Goal: Task Accomplishment & Management: Complete application form

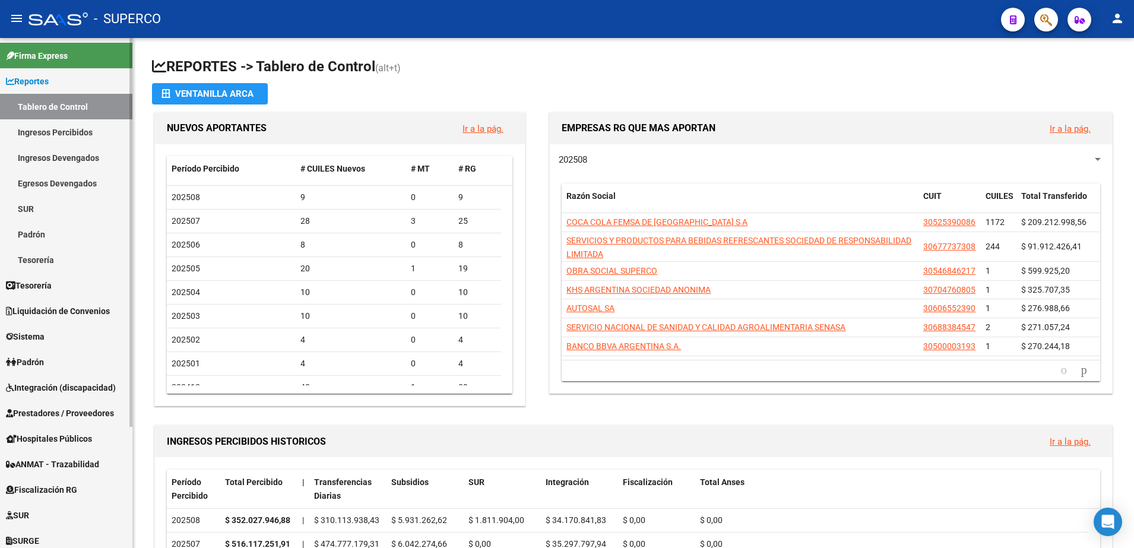
click at [71, 412] on span "Prestadores / Proveedores" at bounding box center [60, 413] width 108 height 13
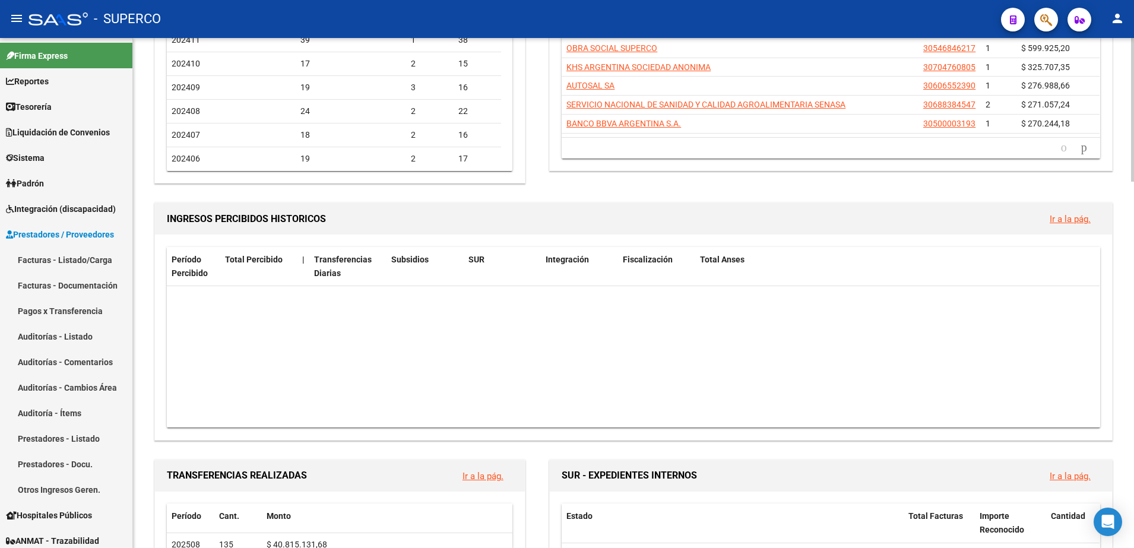
scroll to position [594, 0]
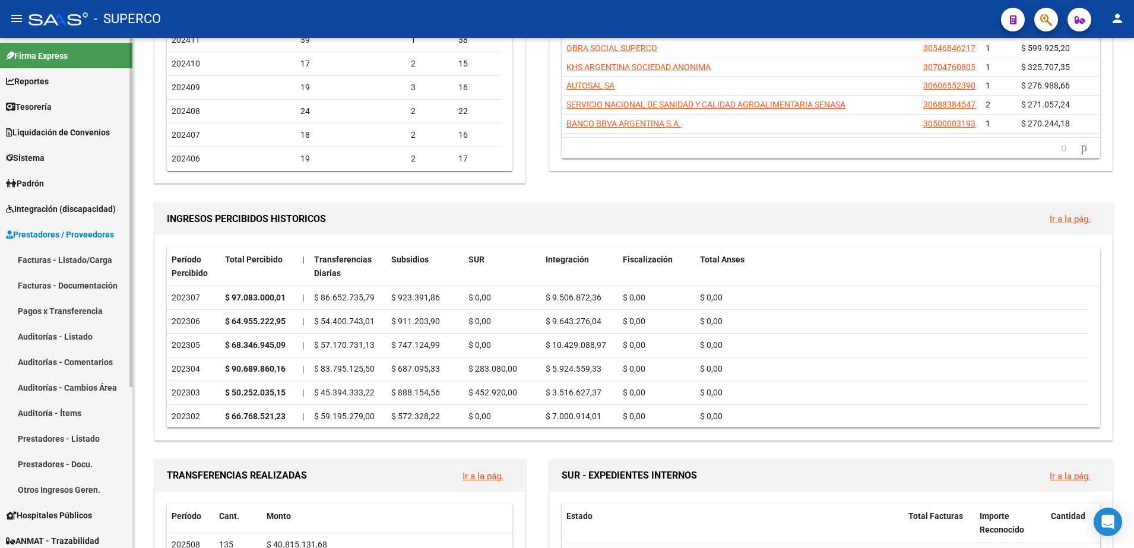
click at [51, 265] on link "Facturas - Listado/Carga" at bounding box center [66, 260] width 132 height 26
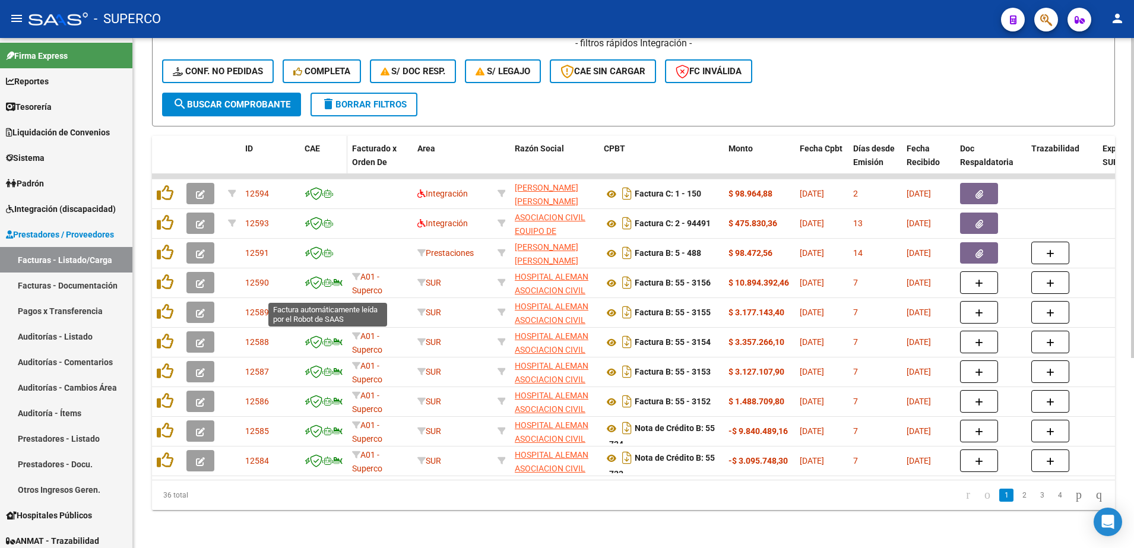
scroll to position [297, 0]
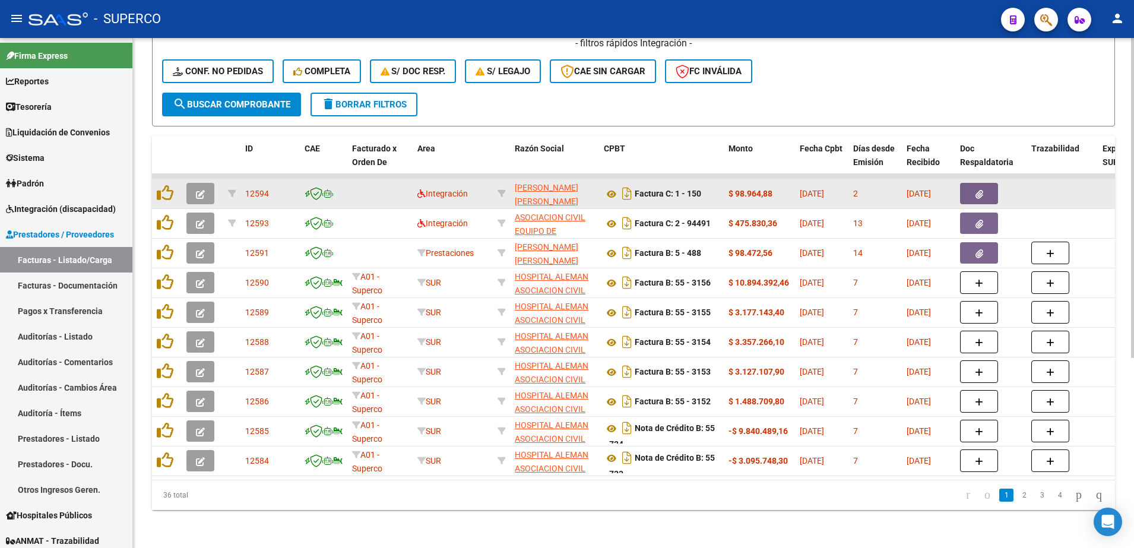
click at [197, 191] on icon "button" at bounding box center [200, 194] width 9 height 9
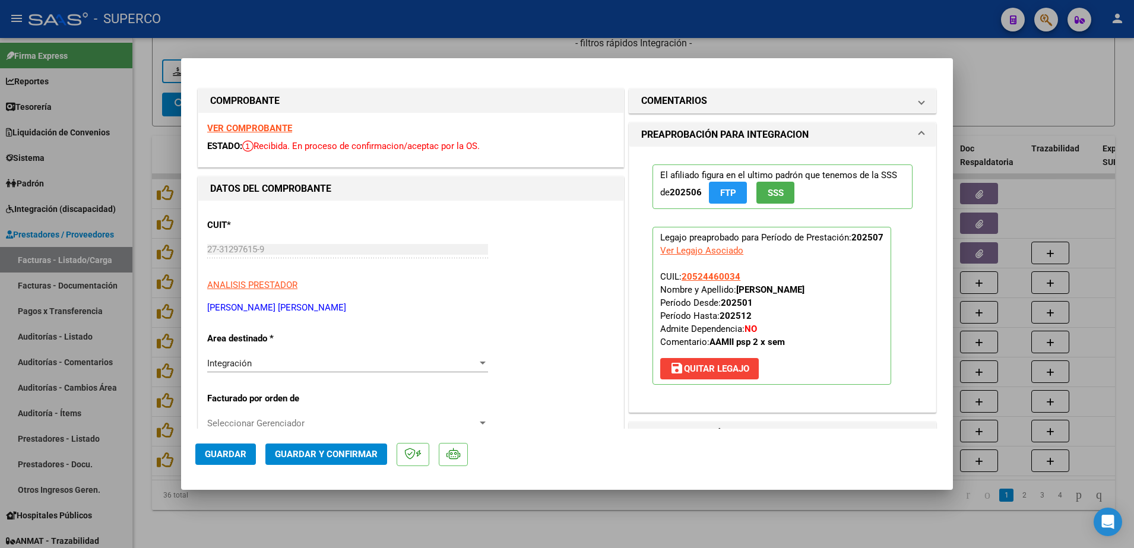
click at [258, 127] on strong "VER COMPROBANTE" at bounding box center [249, 128] width 85 height 11
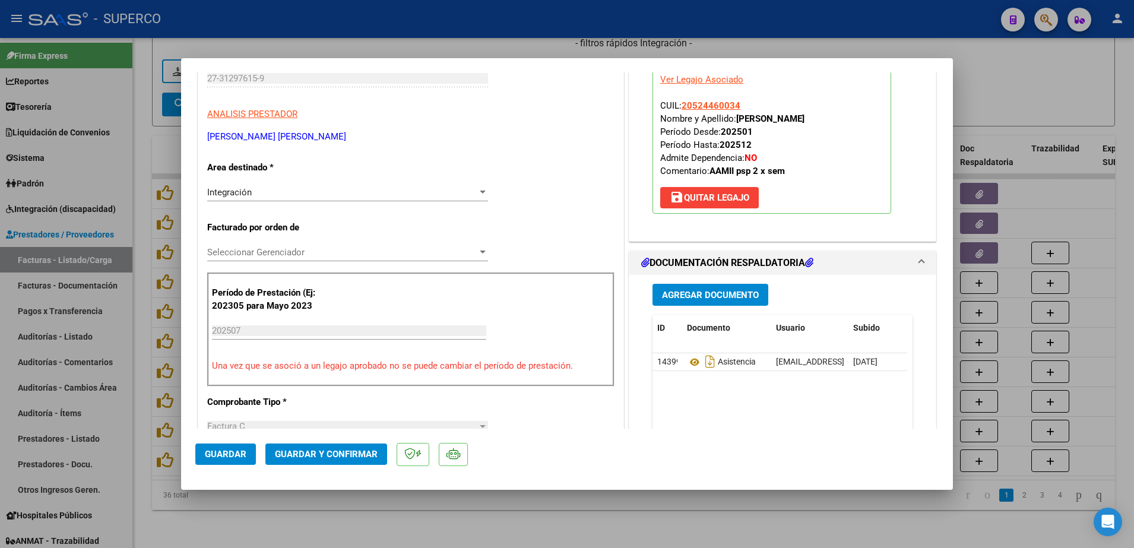
scroll to position [223, 0]
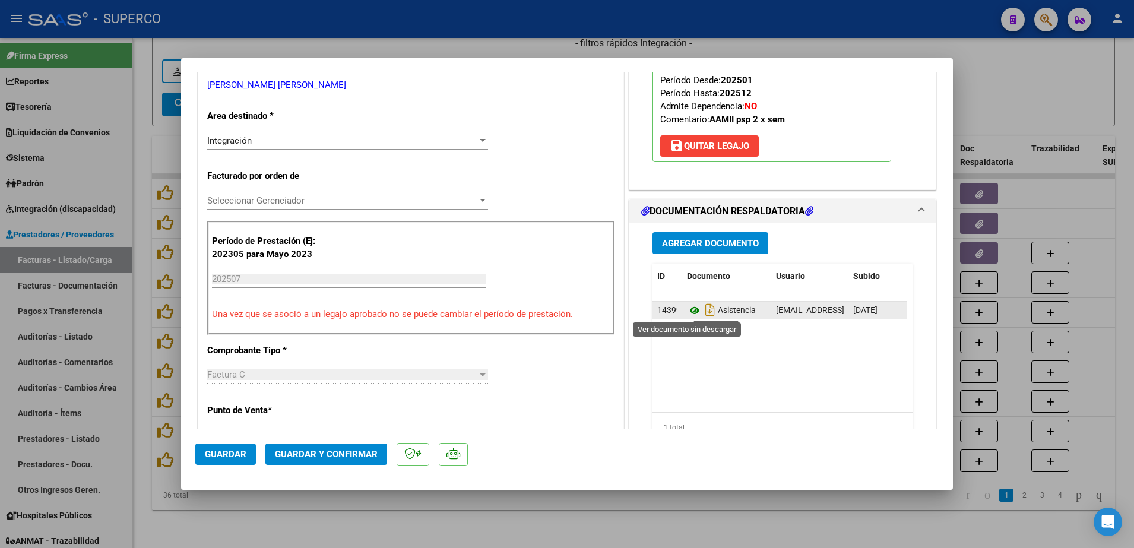
click at [687, 313] on icon at bounding box center [694, 310] width 15 height 14
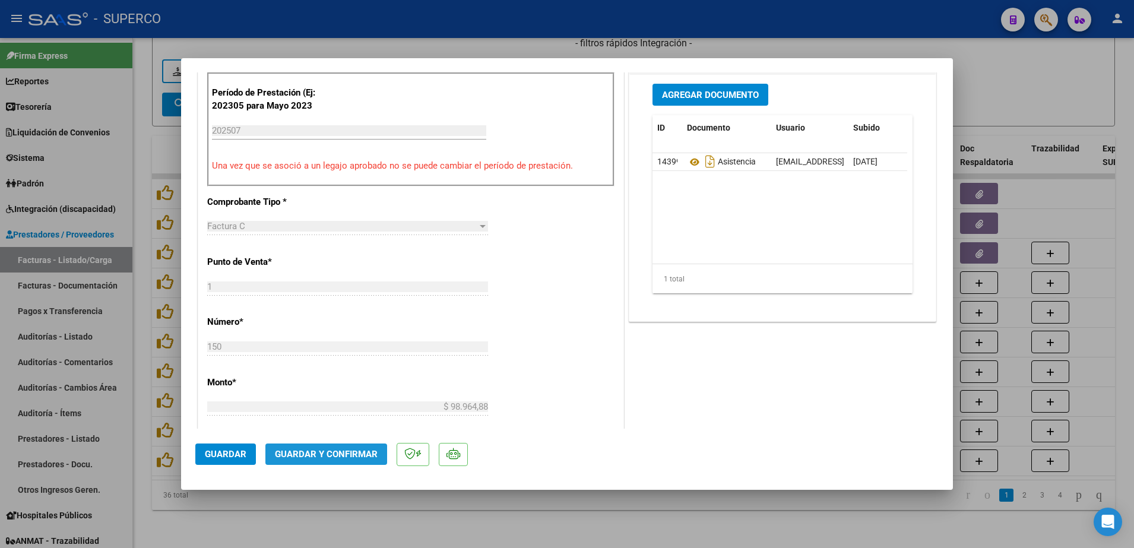
click at [328, 451] on span "Guardar y Confirmar" at bounding box center [326, 454] width 103 height 11
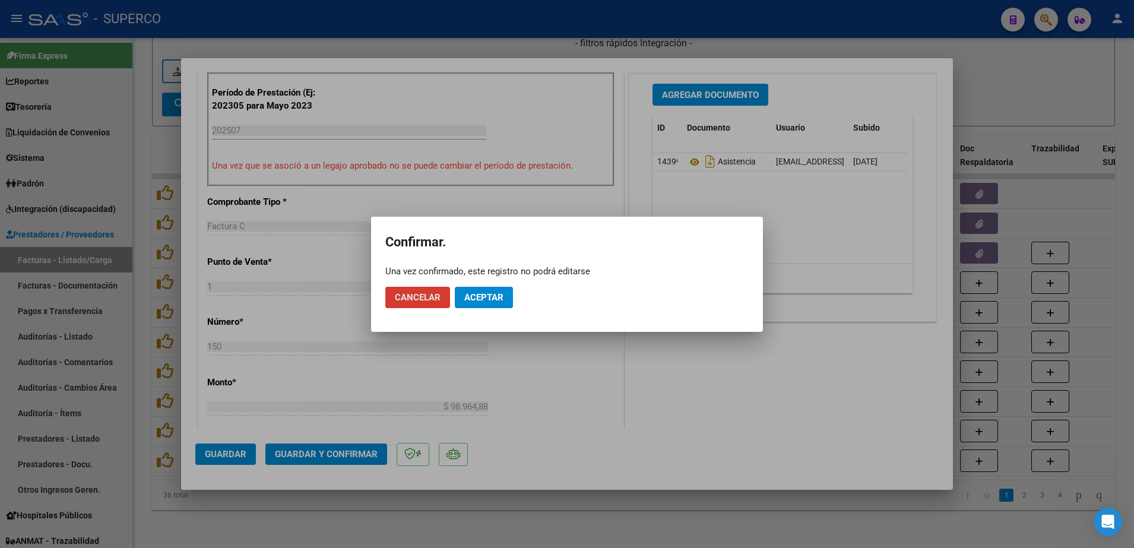
click at [491, 296] on span "Aceptar" at bounding box center [483, 297] width 39 height 11
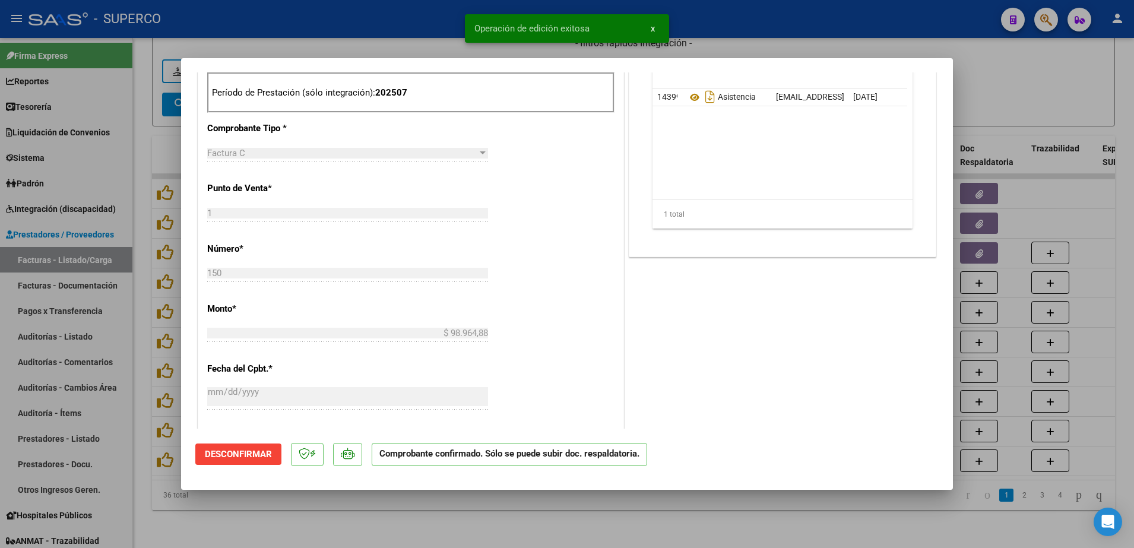
click at [445, 520] on div at bounding box center [567, 274] width 1134 height 548
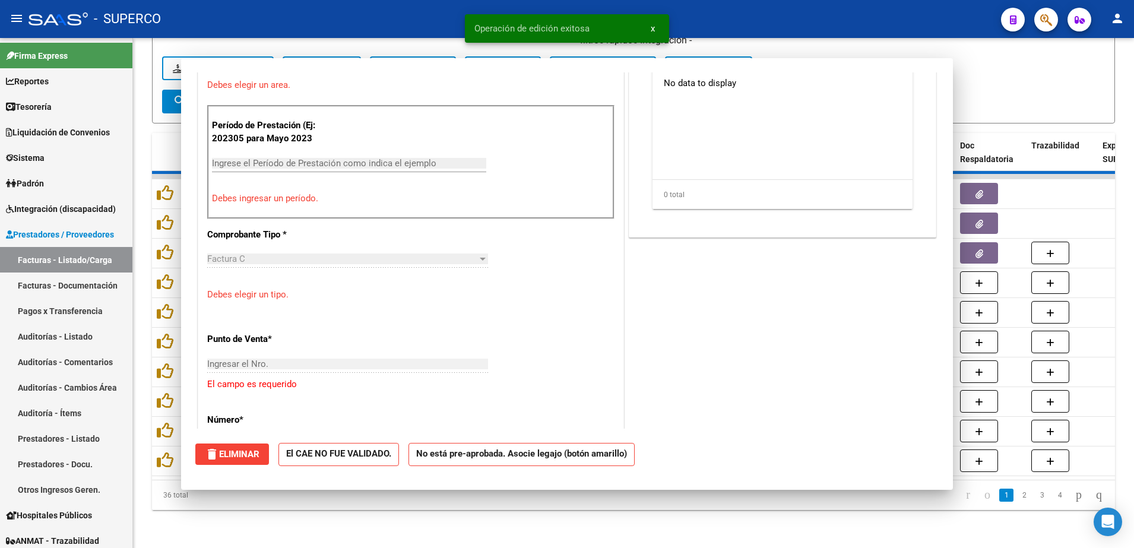
scroll to position [0, 0]
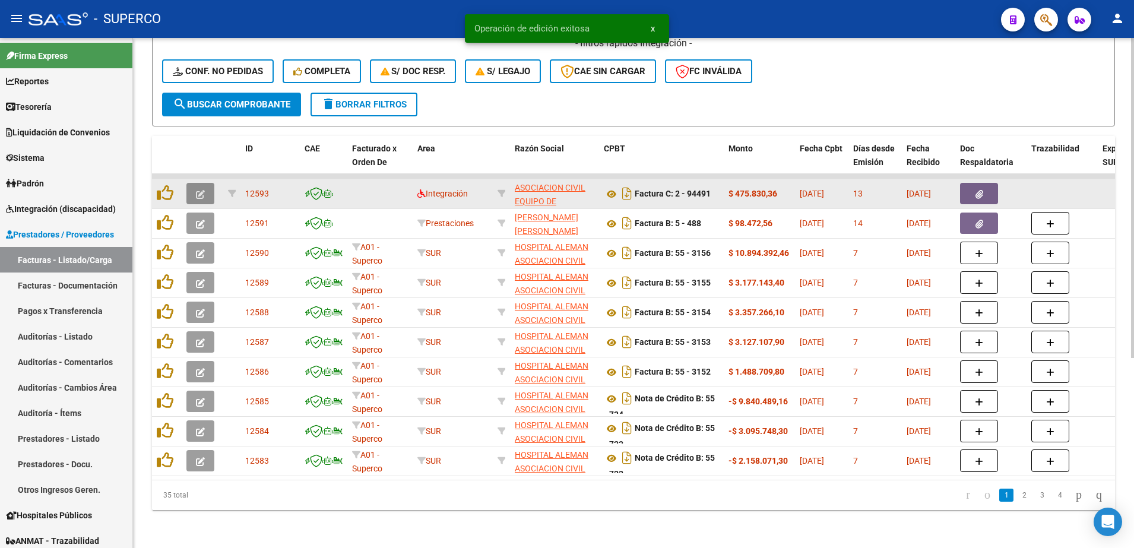
click at [197, 190] on icon "button" at bounding box center [200, 194] width 9 height 9
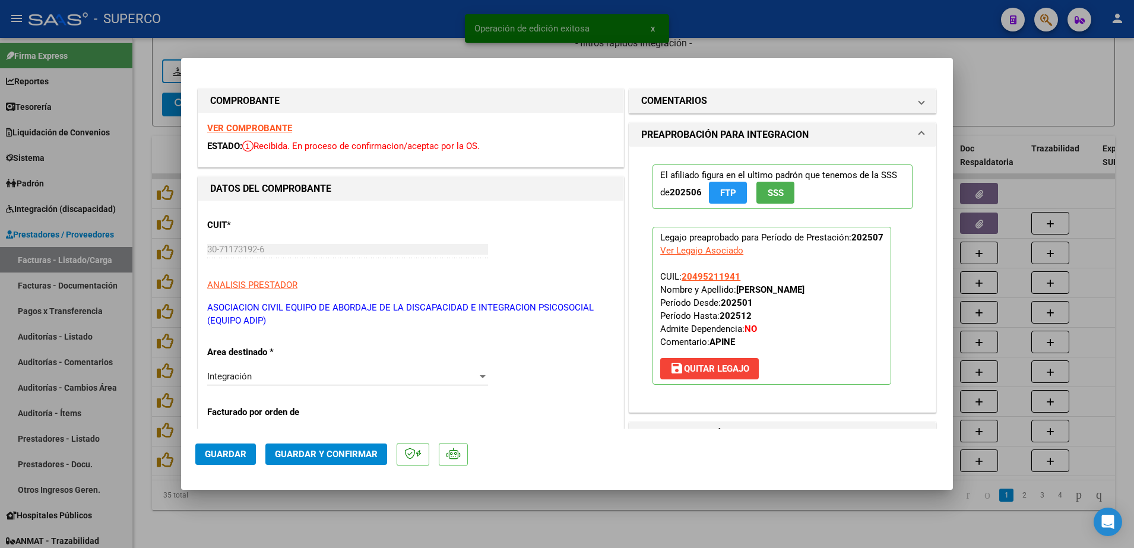
click at [237, 126] on strong "VER COMPROBANTE" at bounding box center [249, 128] width 85 height 11
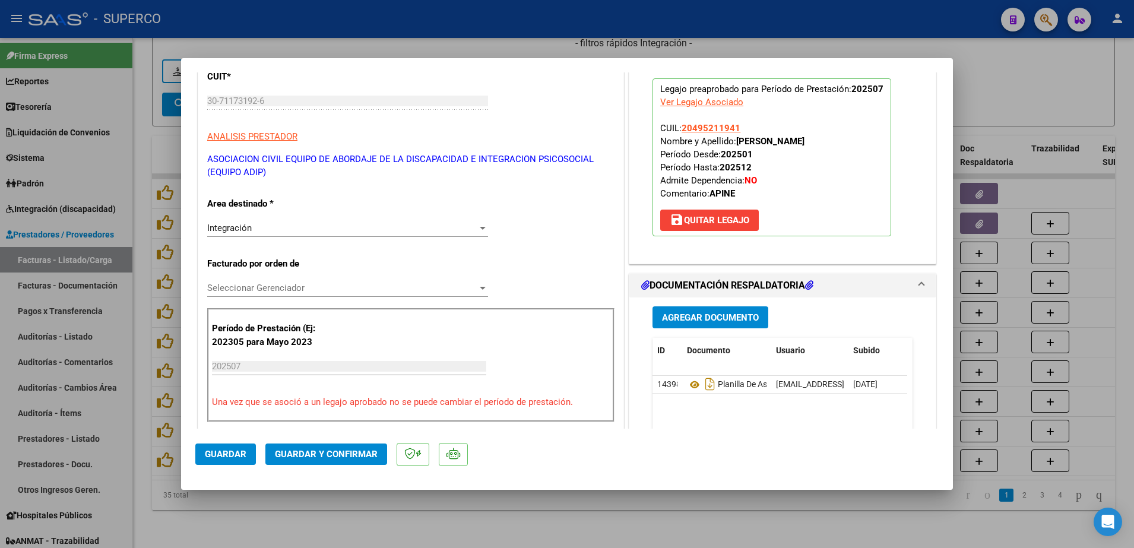
scroll to position [223, 0]
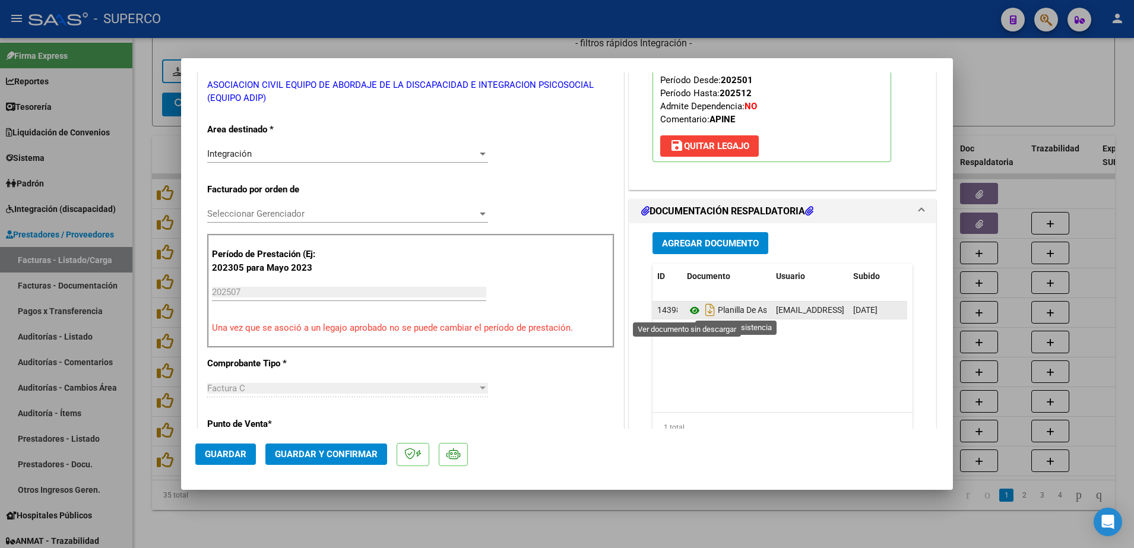
click at [688, 307] on icon at bounding box center [694, 310] width 15 height 14
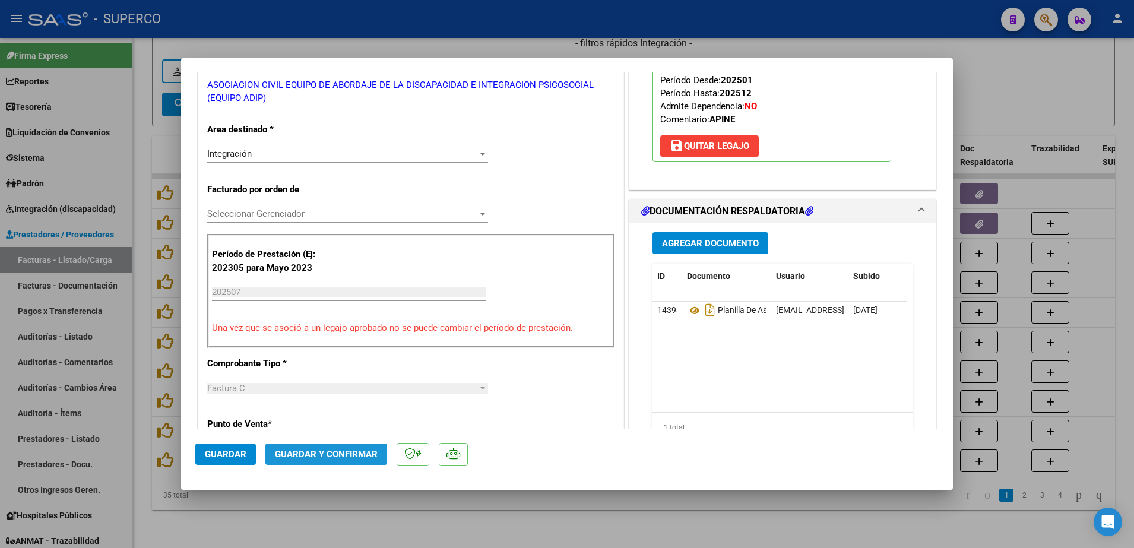
click at [349, 453] on span "Guardar y Confirmar" at bounding box center [326, 454] width 103 height 11
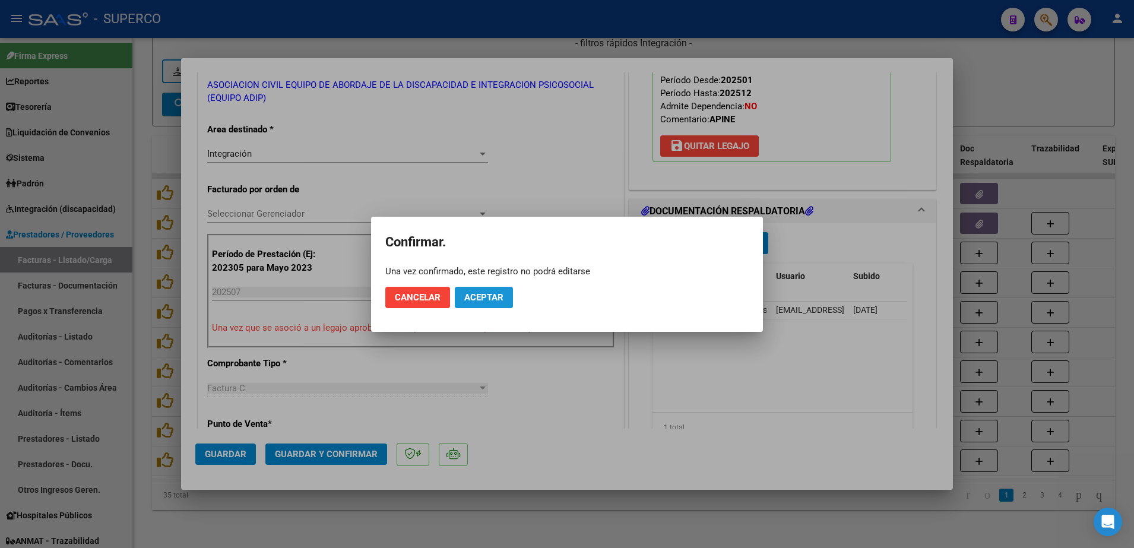
click at [482, 293] on span "Aceptar" at bounding box center [483, 297] width 39 height 11
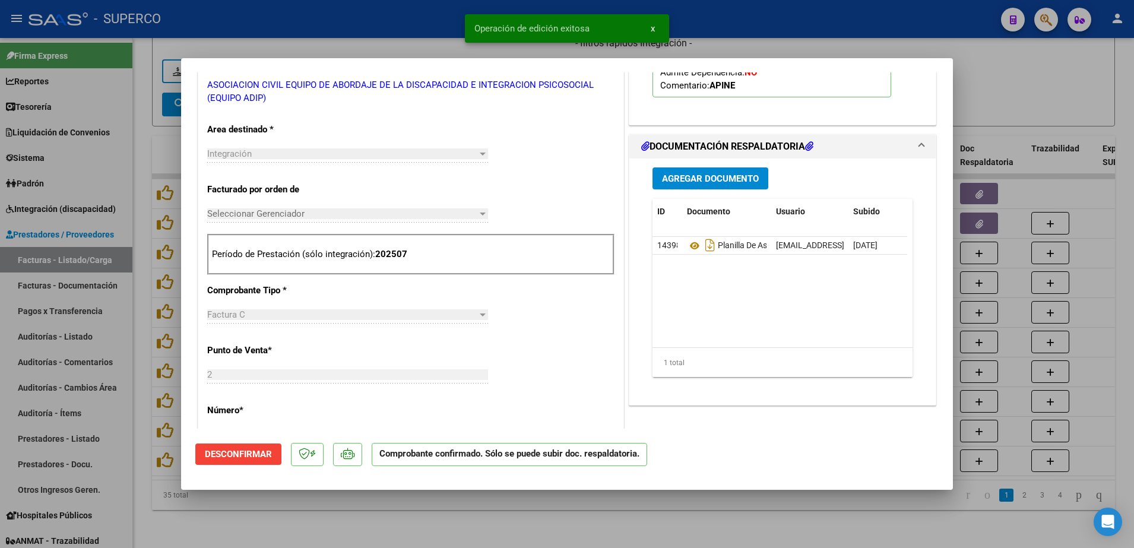
click at [482, 509] on div at bounding box center [567, 274] width 1134 height 548
type input "$ 0,00"
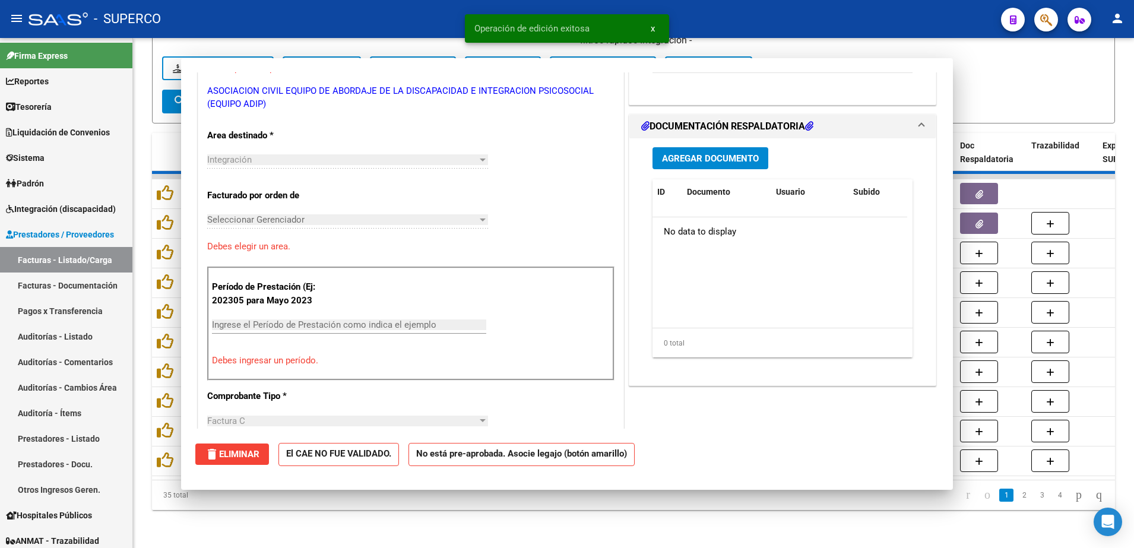
scroll to position [229, 0]
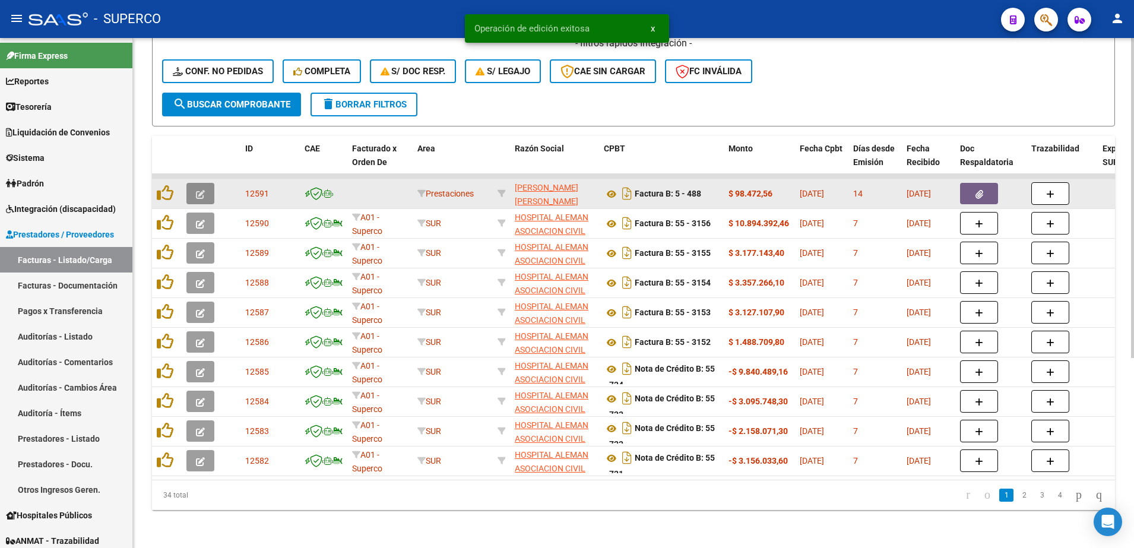
click at [203, 190] on icon "button" at bounding box center [200, 194] width 9 height 9
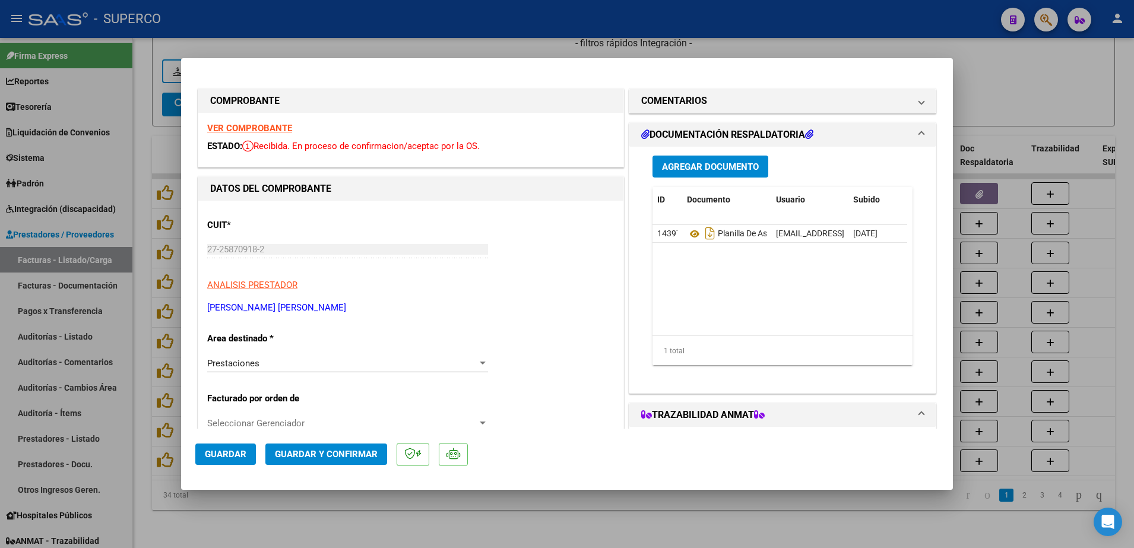
click at [271, 126] on strong "VER COMPROBANTE" at bounding box center [249, 128] width 85 height 11
click at [692, 231] on icon at bounding box center [694, 234] width 15 height 14
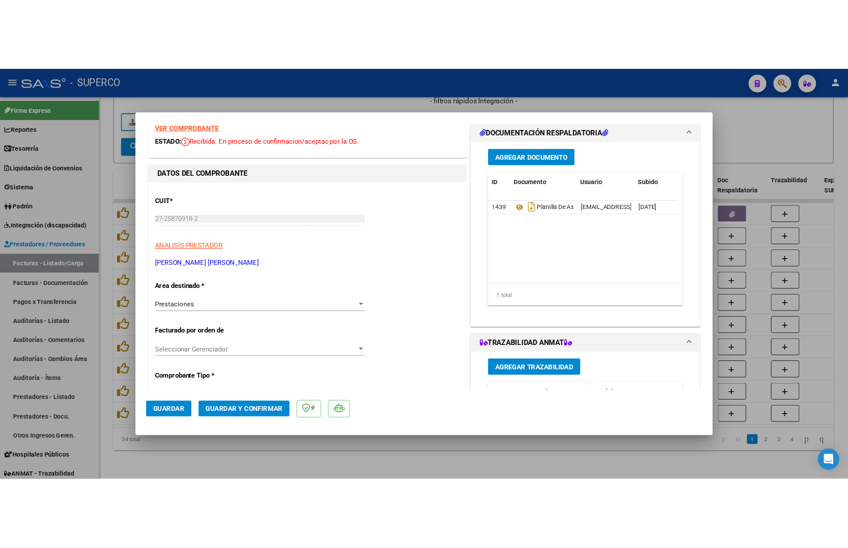
scroll to position [74, 0]
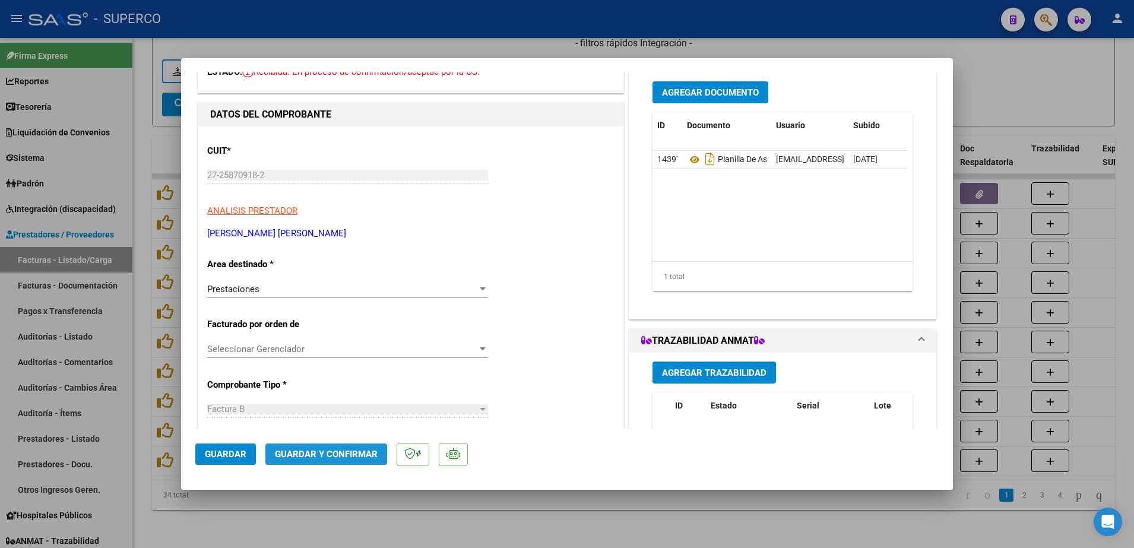
click at [344, 446] on button "Guardar y Confirmar" at bounding box center [326, 454] width 122 height 21
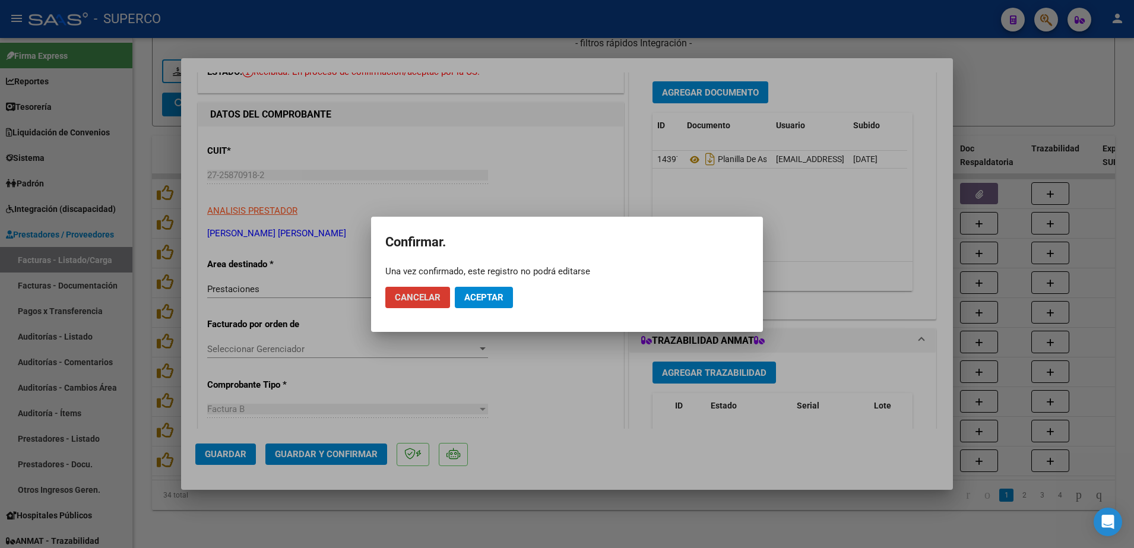
click at [487, 299] on span "Aceptar" at bounding box center [483, 297] width 39 height 11
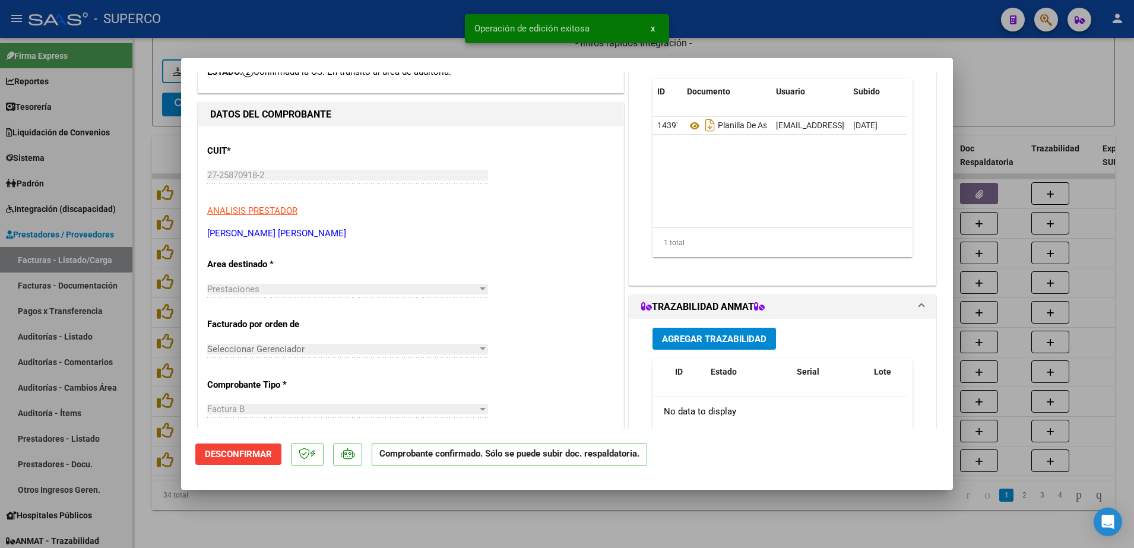
click at [413, 514] on div at bounding box center [567, 274] width 1134 height 548
type input "$ 0,00"
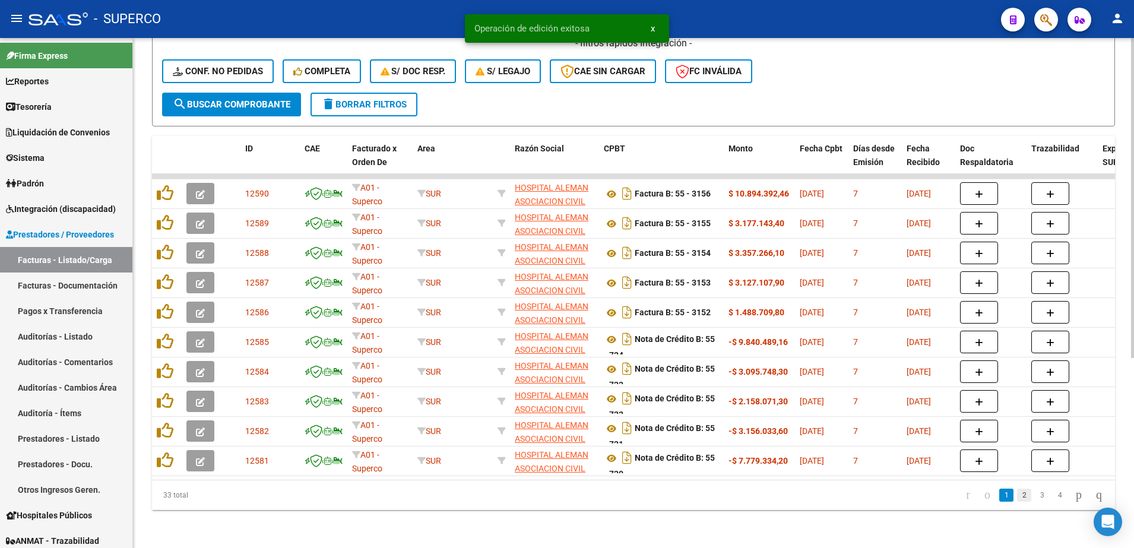
click at [1017, 502] on link "2" at bounding box center [1024, 495] width 14 height 13
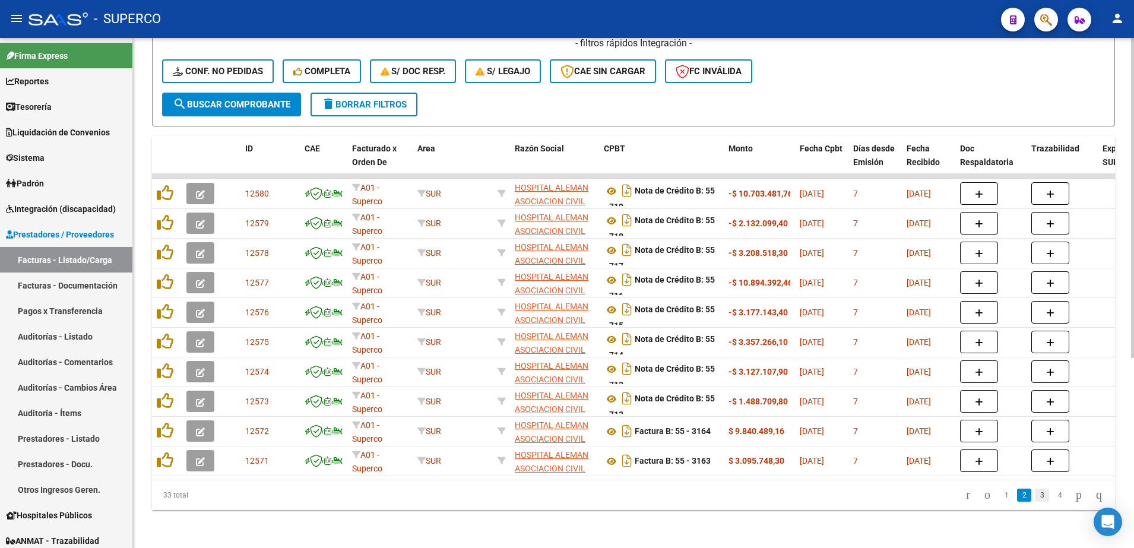
click at [1035, 502] on link "3" at bounding box center [1042, 495] width 14 height 13
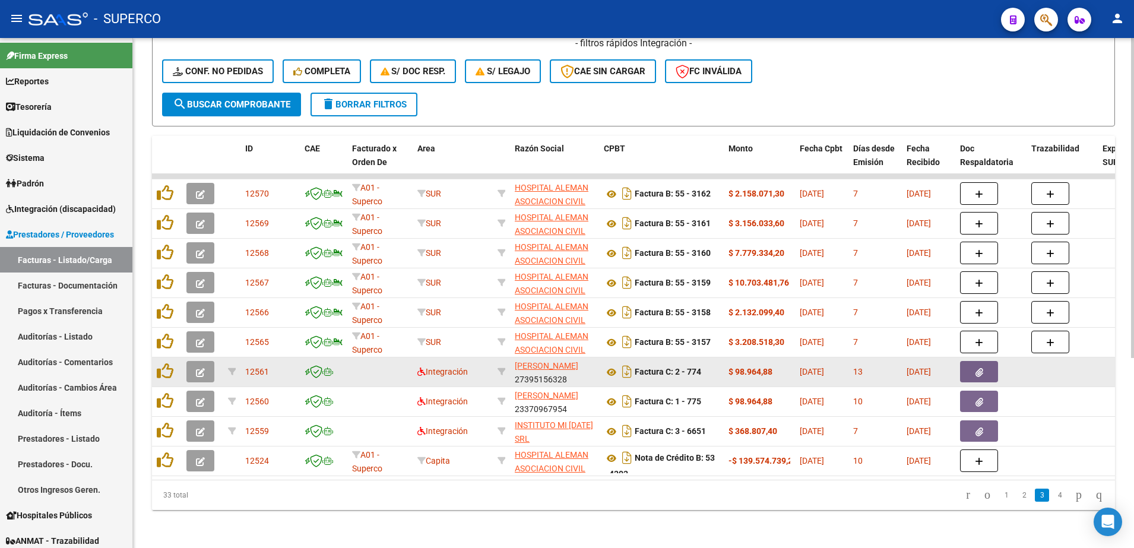
click at [197, 361] on button "button" at bounding box center [200, 371] width 28 height 21
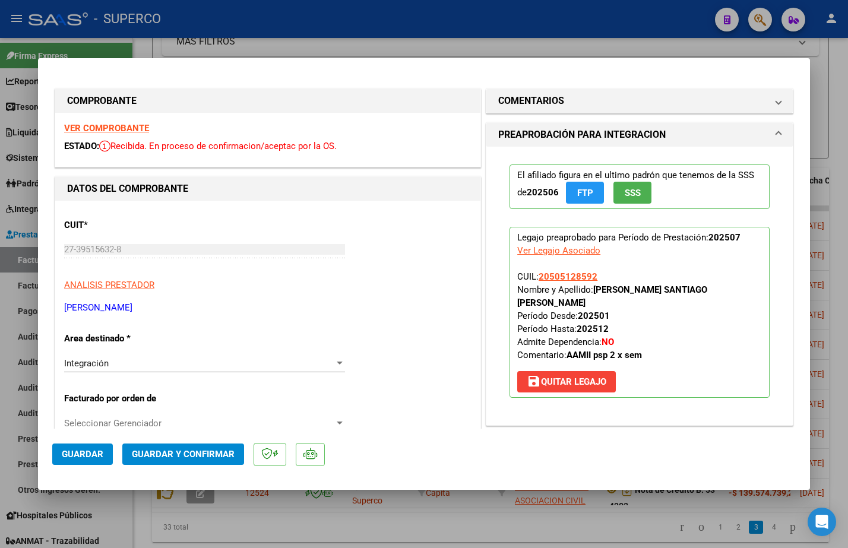
scroll to position [334, 0]
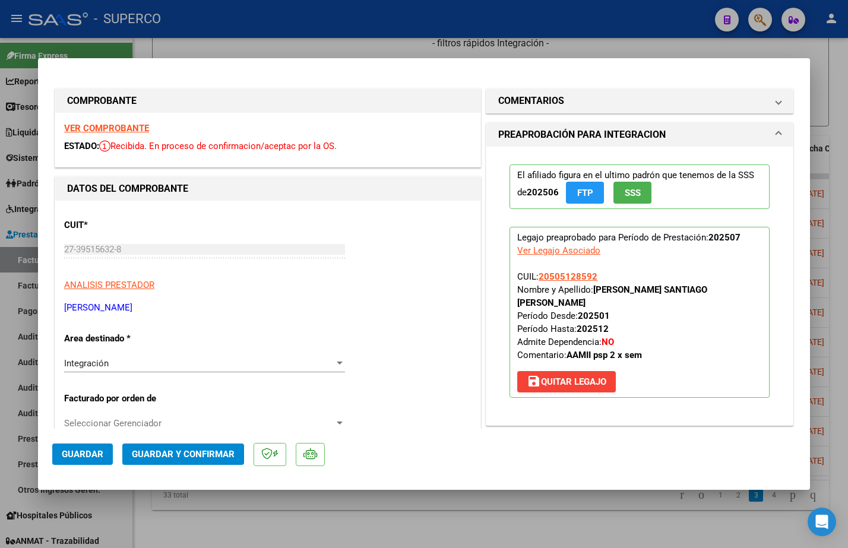
click at [87, 127] on strong "VER COMPROBANTE" at bounding box center [106, 128] width 85 height 11
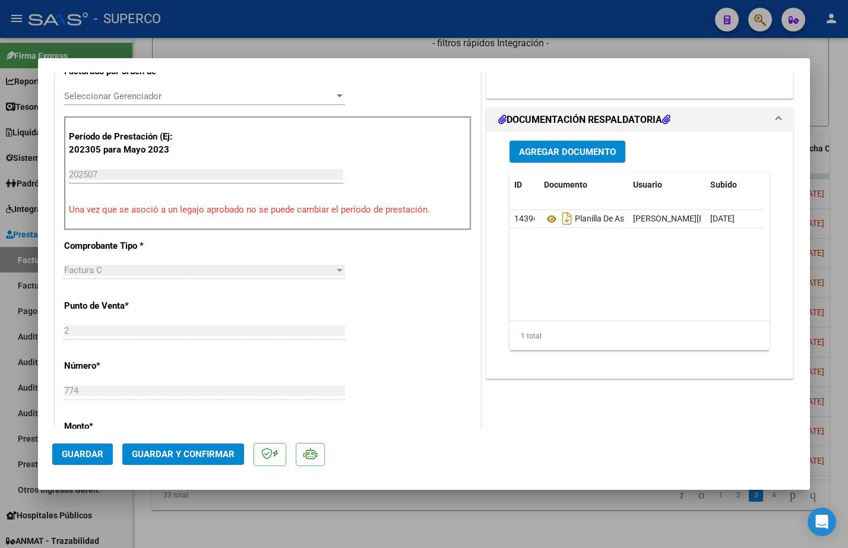
scroll to position [371, 0]
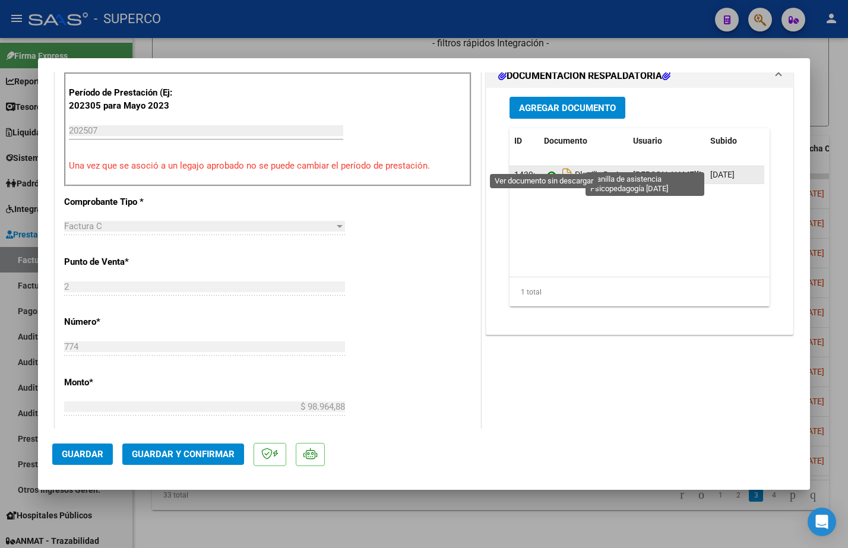
click at [544, 168] on icon at bounding box center [551, 175] width 15 height 14
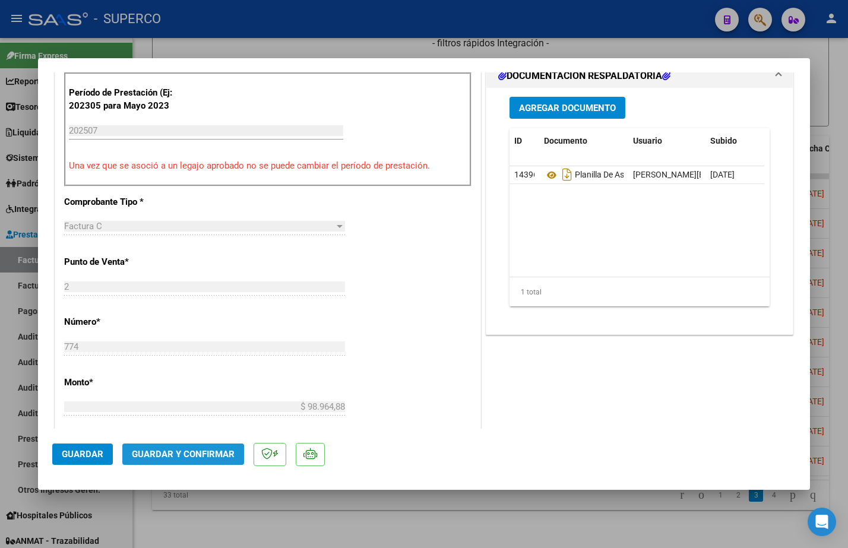
click at [173, 457] on span "Guardar y Confirmar" at bounding box center [183, 454] width 103 height 11
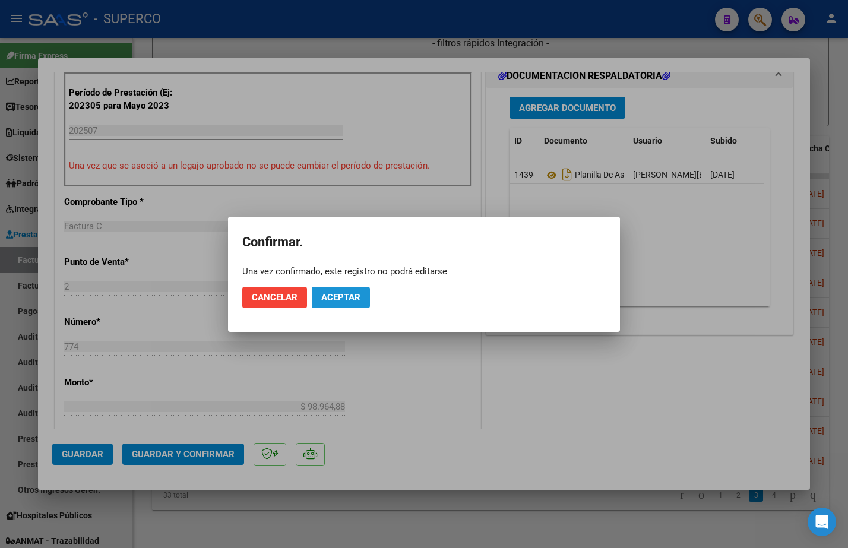
click at [338, 303] on button "Aceptar" at bounding box center [341, 297] width 58 height 21
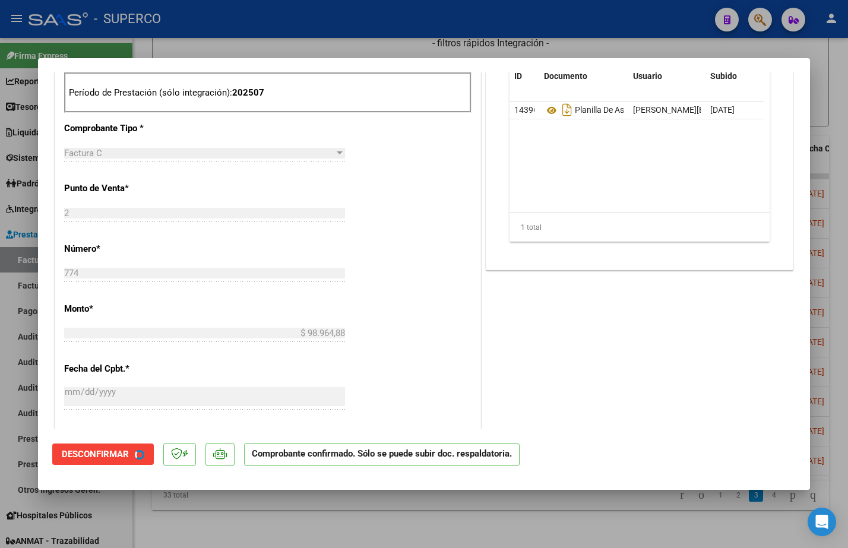
click at [384, 529] on div at bounding box center [424, 274] width 848 height 548
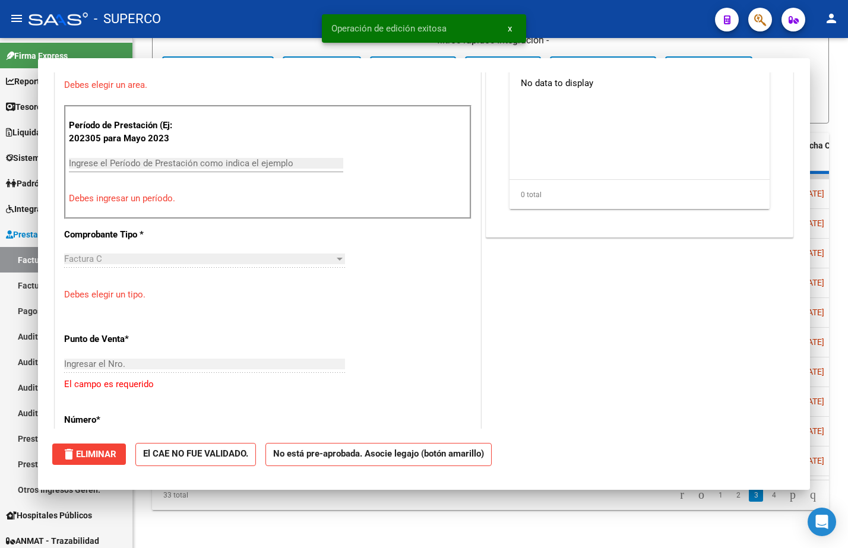
scroll to position [0, 0]
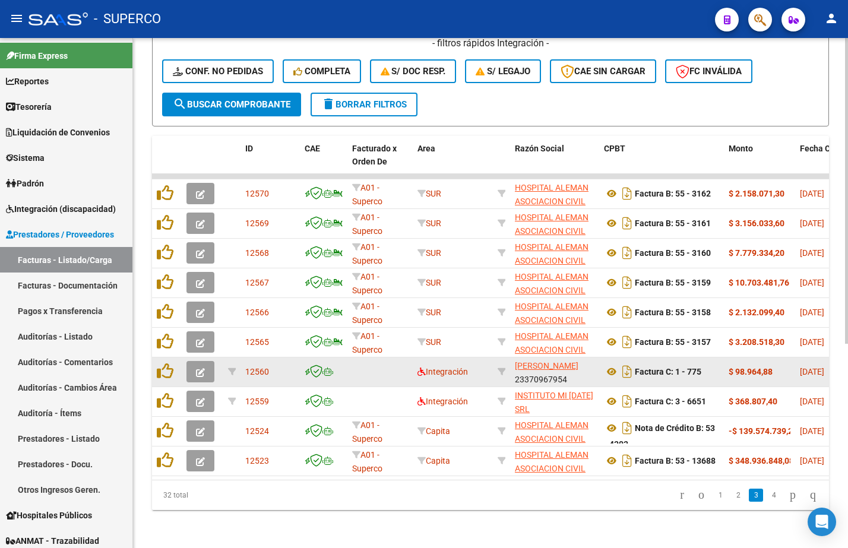
click at [200, 368] on icon "button" at bounding box center [200, 372] width 9 height 9
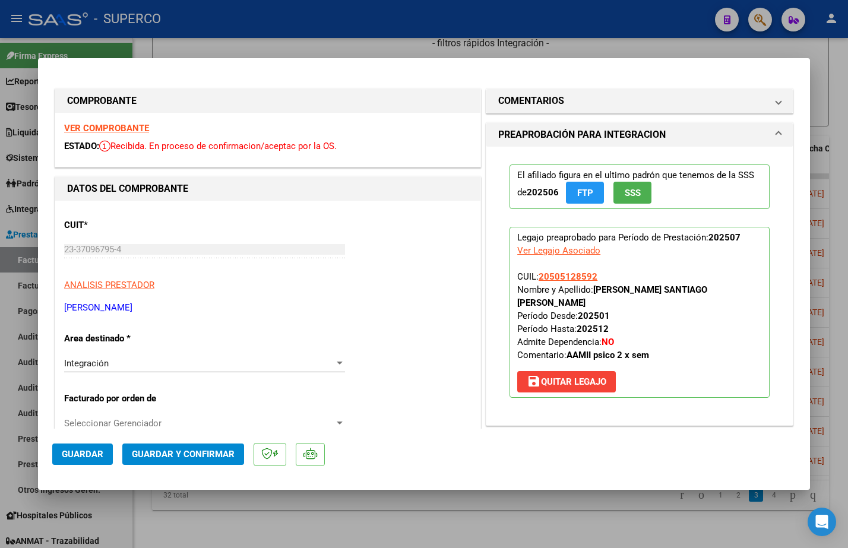
click at [137, 129] on strong "VER COMPROBANTE" at bounding box center [106, 128] width 85 height 11
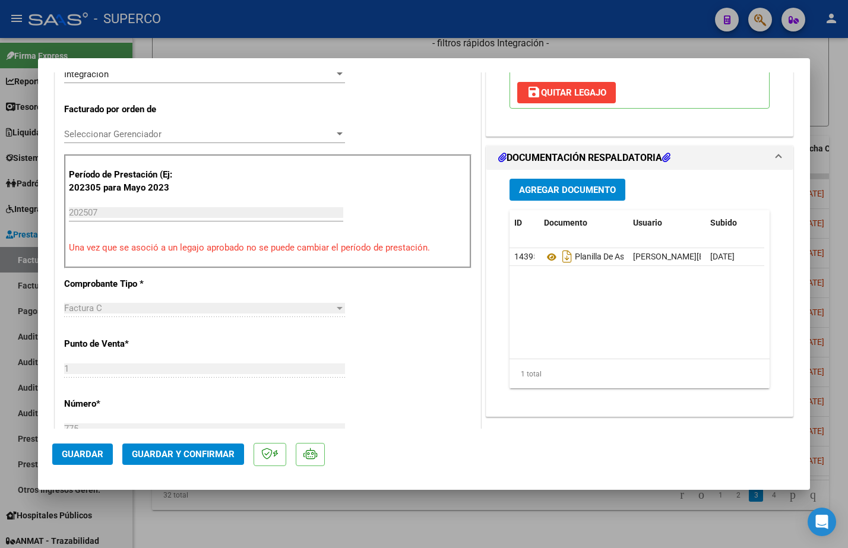
scroll to position [297, 0]
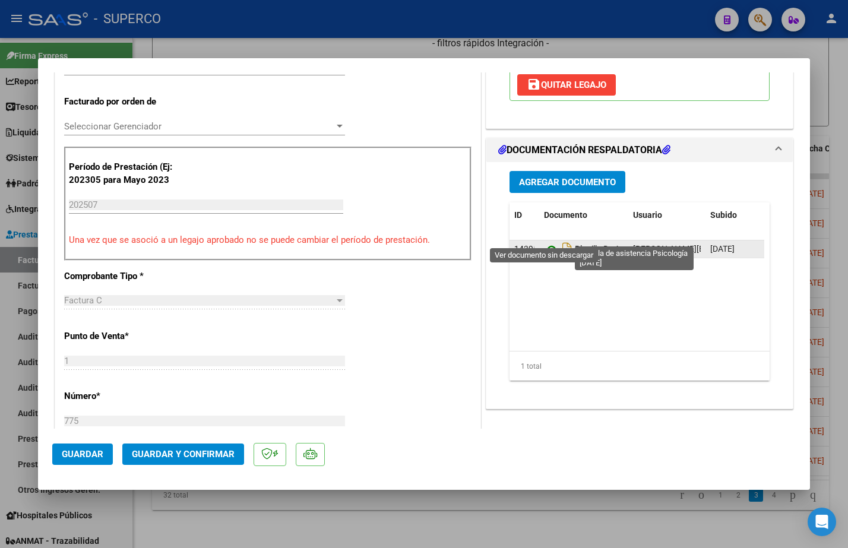
click at [546, 242] on icon at bounding box center [551, 249] width 15 height 14
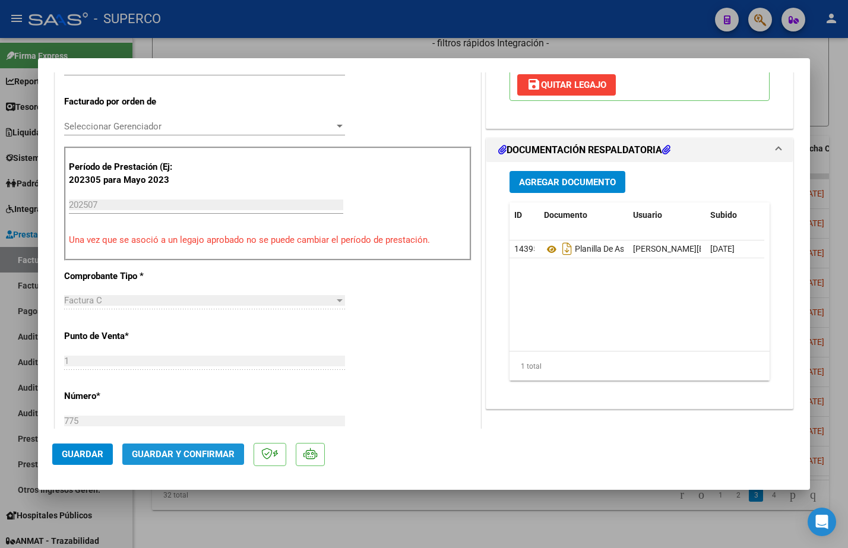
click at [157, 460] on button "Guardar y Confirmar" at bounding box center [183, 454] width 122 height 21
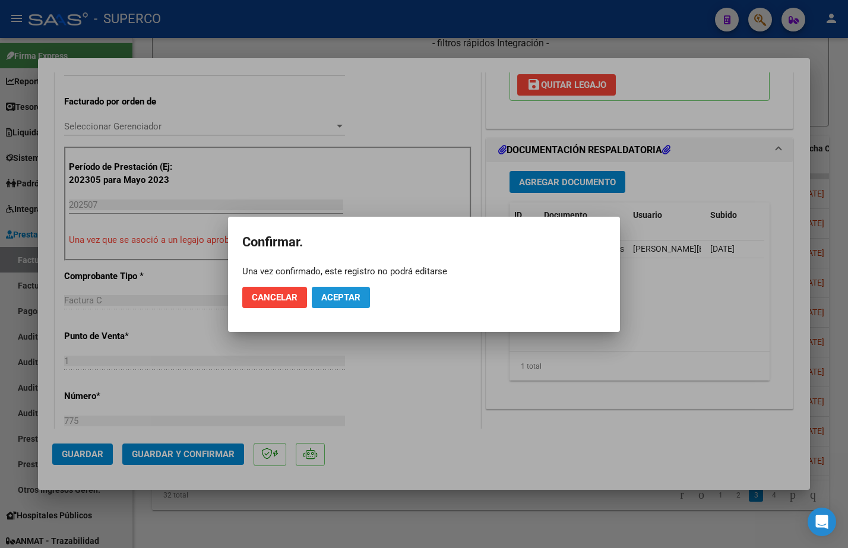
click at [349, 296] on span "Aceptar" at bounding box center [340, 297] width 39 height 11
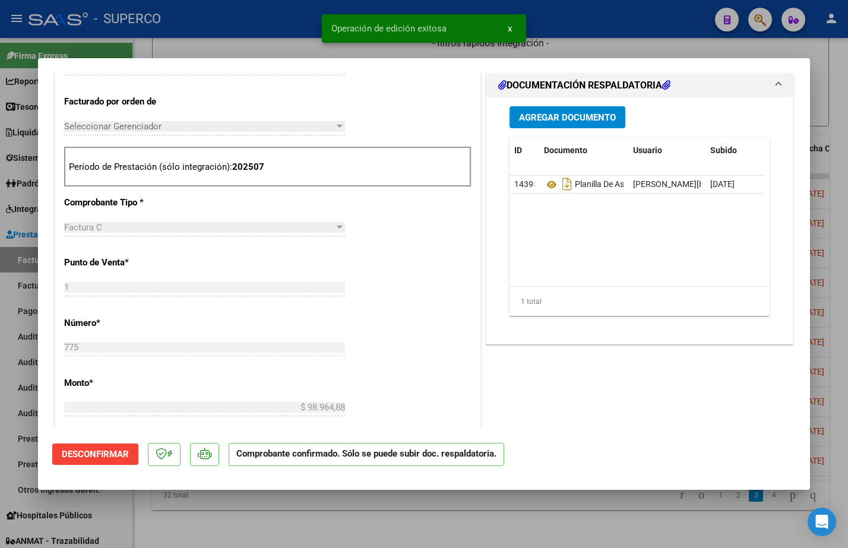
click at [350, 521] on div at bounding box center [424, 274] width 848 height 548
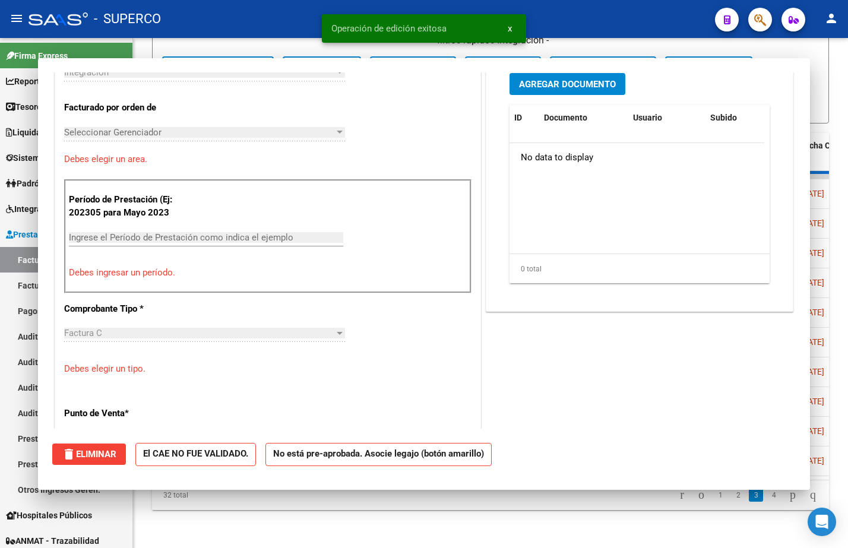
scroll to position [0, 0]
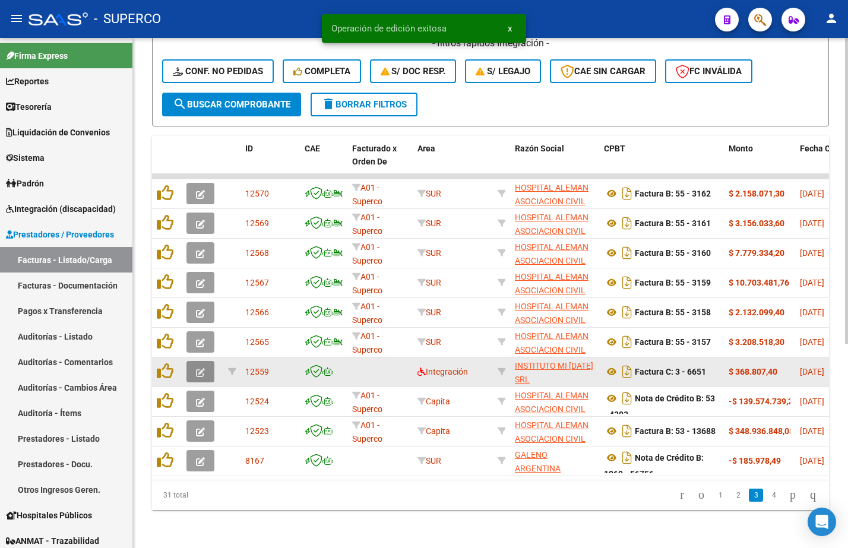
click at [197, 371] on icon "button" at bounding box center [200, 372] width 9 height 9
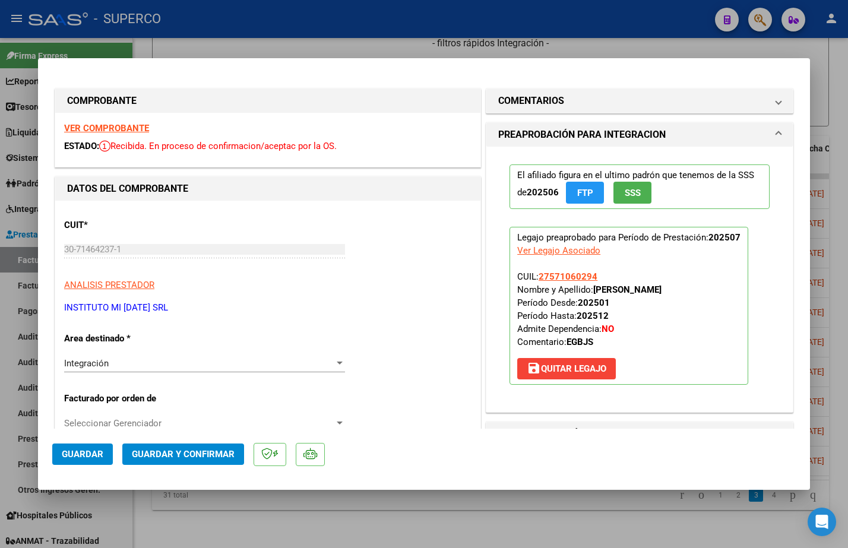
click at [110, 128] on strong "VER COMPROBANTE" at bounding box center [106, 128] width 85 height 11
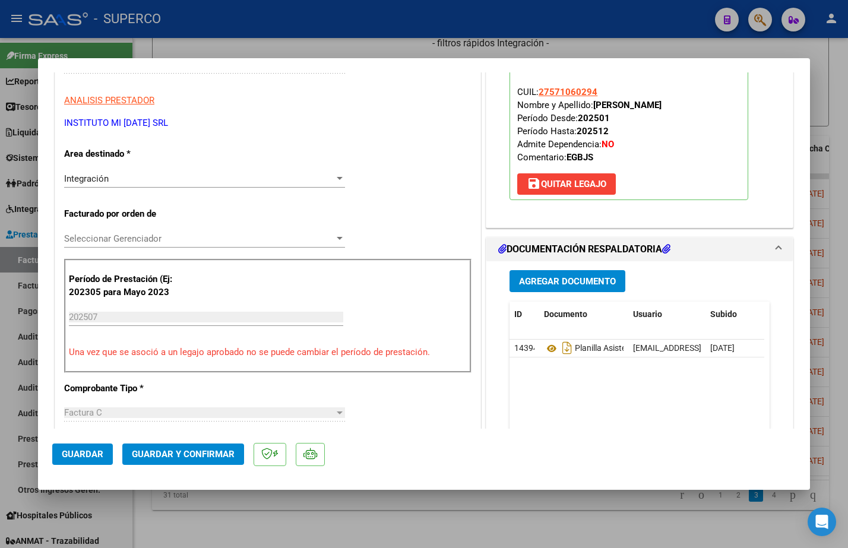
scroll to position [297, 0]
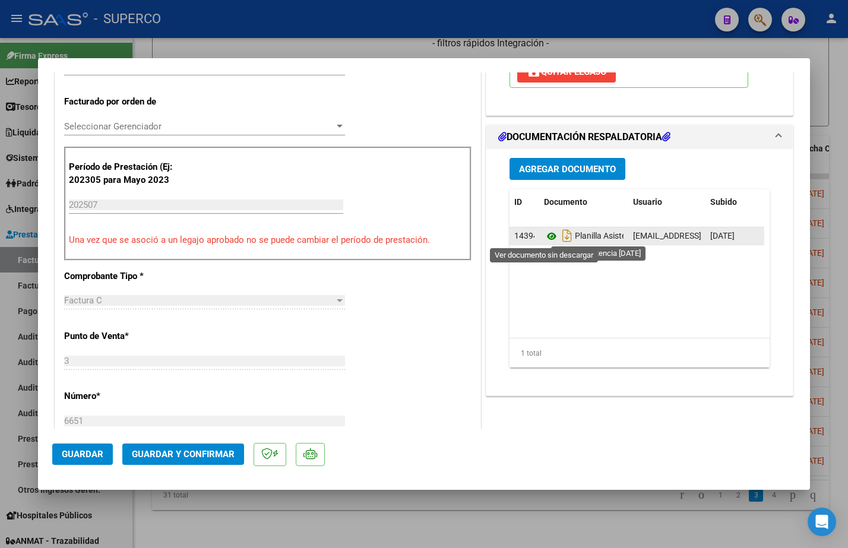
click at [545, 235] on icon at bounding box center [551, 236] width 15 height 14
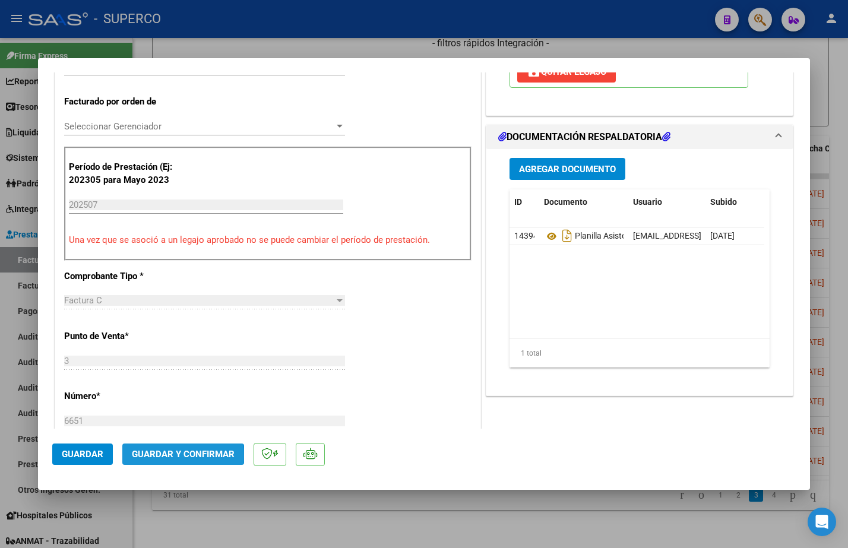
click at [179, 456] on span "Guardar y Confirmar" at bounding box center [183, 454] width 103 height 11
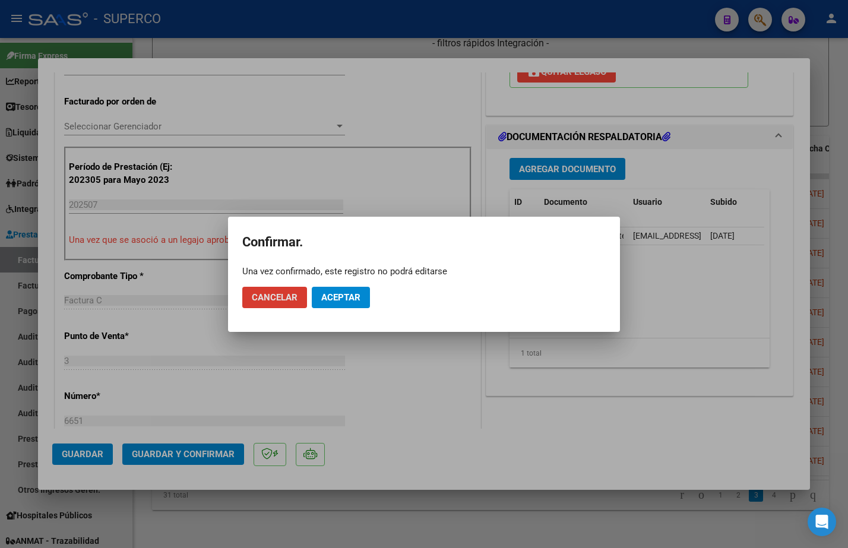
click at [339, 298] on span "Aceptar" at bounding box center [340, 297] width 39 height 11
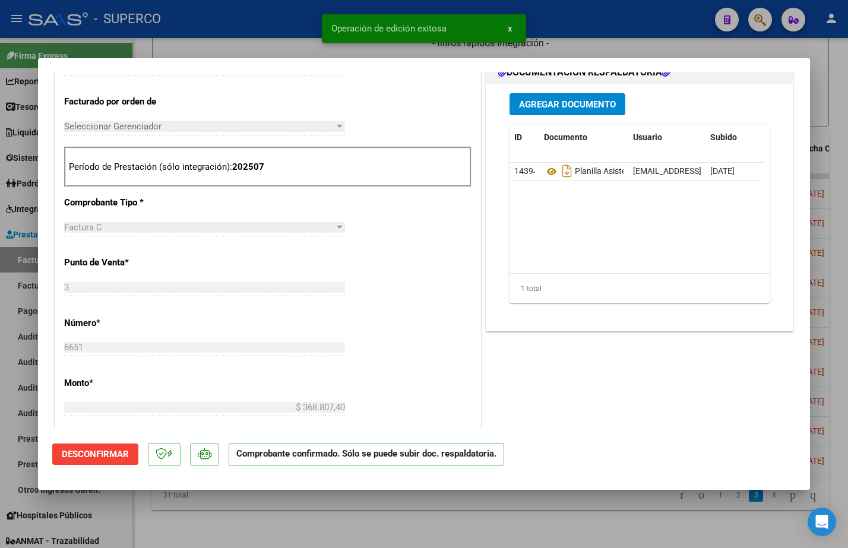
click at [344, 508] on div at bounding box center [424, 274] width 848 height 548
type input "$ 0,00"
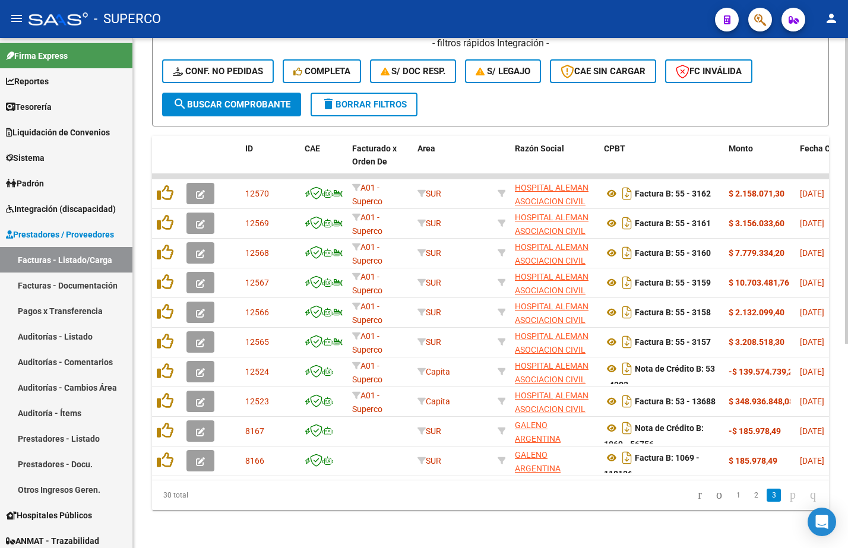
scroll to position [340, 0]
